Goal: Transaction & Acquisition: Purchase product/service

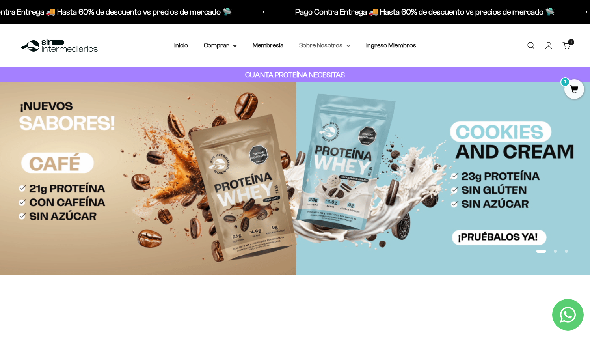
click at [336, 45] on summary "Sobre Nosotros" at bounding box center [324, 45] width 51 height 10
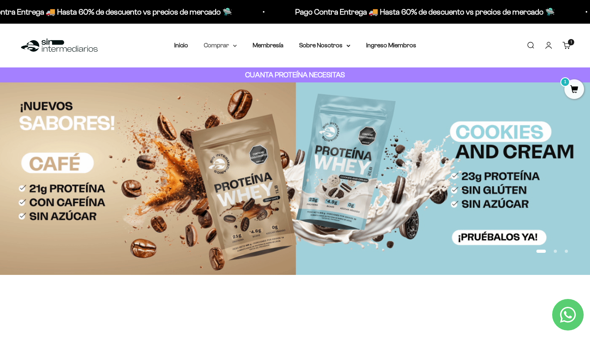
click at [229, 45] on summary "Comprar" at bounding box center [220, 45] width 33 height 10
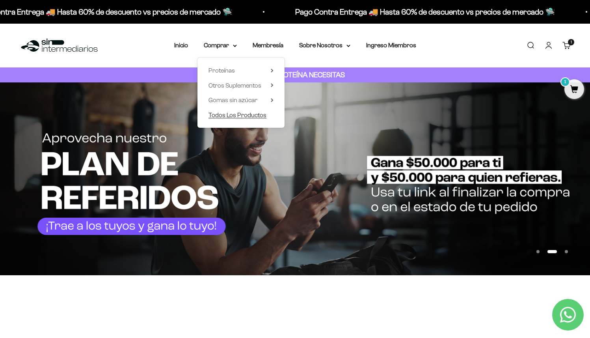
click at [241, 113] on span "Todos Los Productos" at bounding box center [238, 115] width 58 height 7
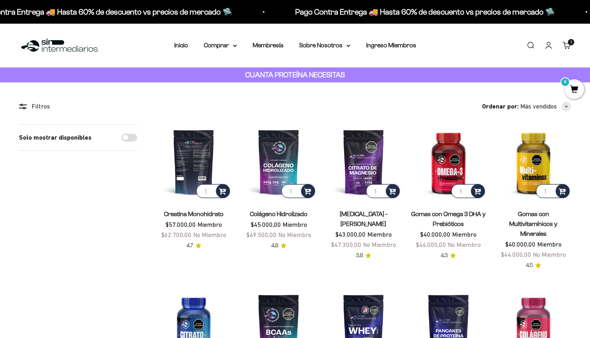
click at [194, 178] on img at bounding box center [193, 161] width 75 height 75
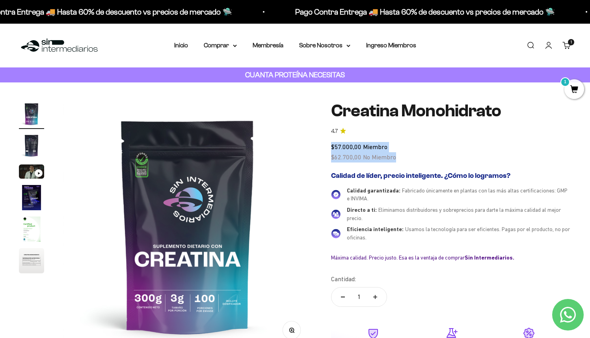
drag, startPoint x: 402, startPoint y: 160, endPoint x: 331, endPoint y: 147, distance: 71.7
click at [331, 147] on div "$57.000,00 Miembro $62.700,00 No Miembro" at bounding box center [451, 152] width 240 height 20
copy div "$57.000,00 Miembro $62.700,00 No Miembro"
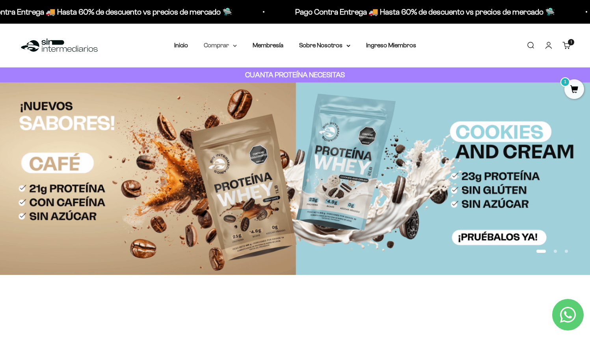
click at [226, 48] on summary "Comprar" at bounding box center [220, 45] width 33 height 10
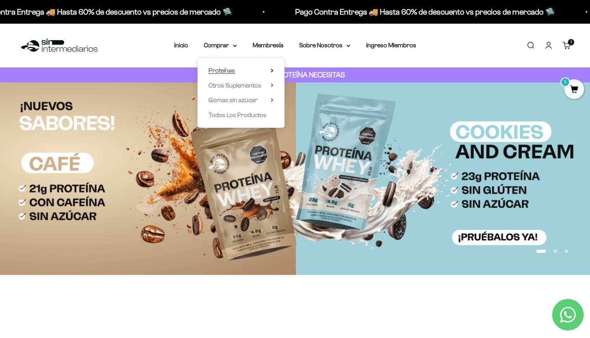
click at [240, 69] on summary "Proteínas" at bounding box center [241, 70] width 65 height 10
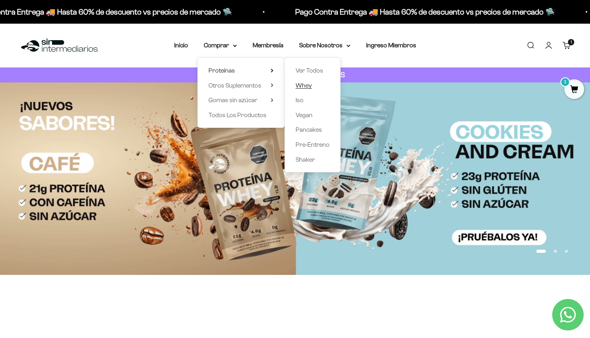
click at [312, 86] on link "Whey" at bounding box center [313, 85] width 34 height 10
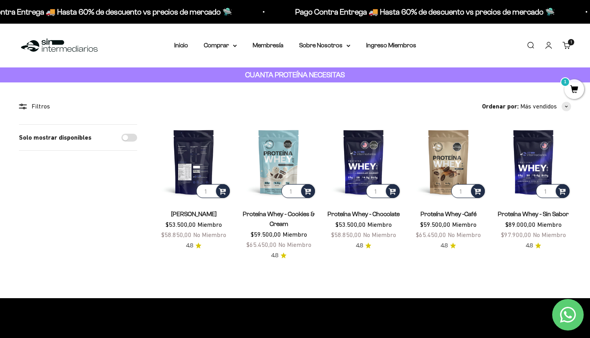
click at [196, 168] on img at bounding box center [193, 161] width 75 height 75
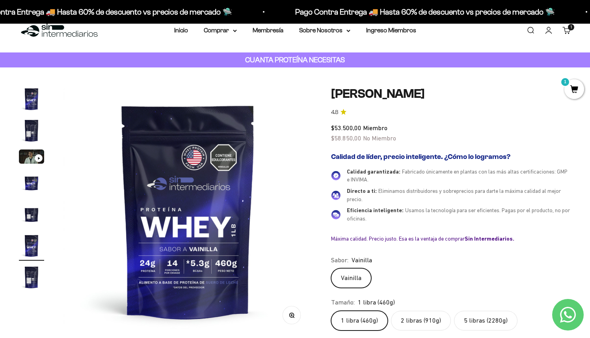
click at [489, 317] on label "5 libras (2280g)" at bounding box center [485, 321] width 63 height 20
click at [331, 311] on input "5 libras (2280g)" at bounding box center [331, 310] width 0 height 0
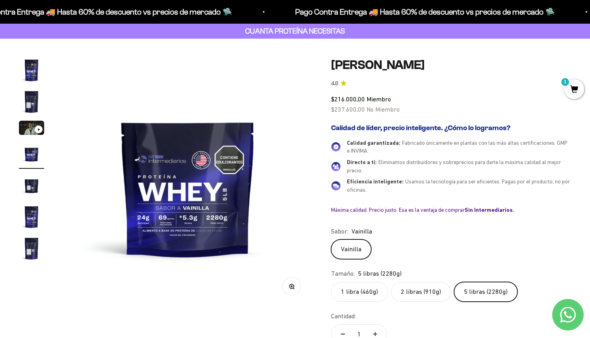
scroll to position [21, 0]
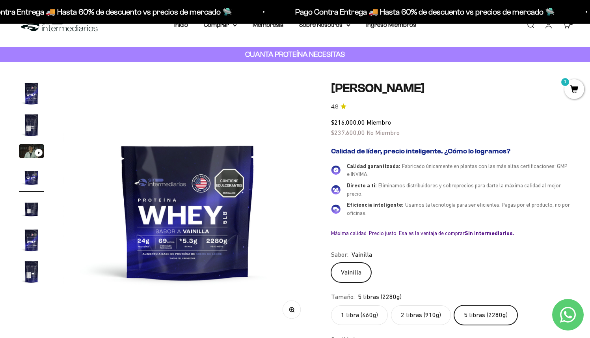
click at [408, 133] on div "$216.000,00 Miembro $237.600,00 No Miembro" at bounding box center [451, 128] width 240 height 20
drag, startPoint x: 406, startPoint y: 132, endPoint x: 328, endPoint y: 120, distance: 78.6
click at [328, 120] on div "Zoom Ir al artículo 1 Ir al artículo 2 Ir al artículo 3 Ir al artículo 4 Ir al …" at bounding box center [295, 280] width 552 height 399
copy div "$216.000,00 Miembro $237.600,00 No Miembro"
